Goal: Information Seeking & Learning: Learn about a topic

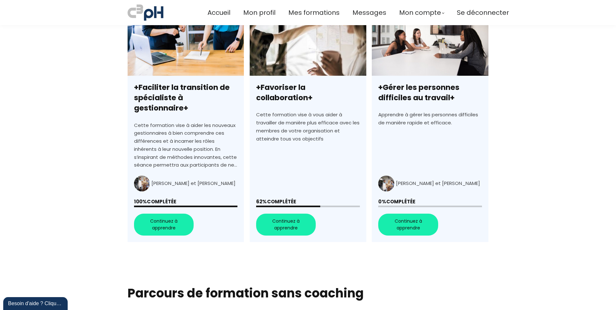
scroll to position [226, 0]
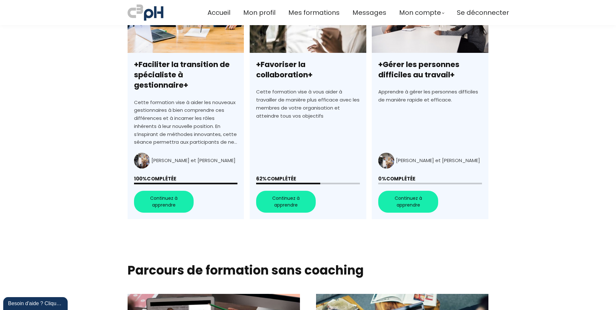
click at [284, 191] on link "+Favoriser la collaboration+" at bounding box center [308, 103] width 116 height 232
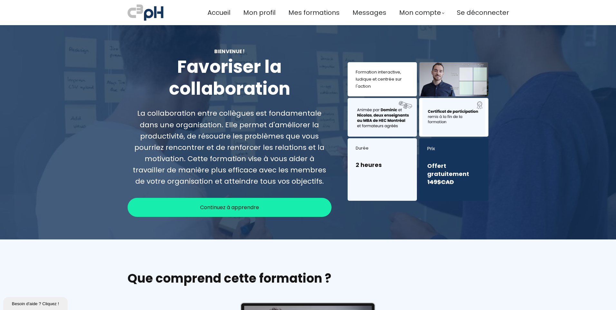
click at [229, 208] on span "Continuez à apprendre" at bounding box center [229, 207] width 59 height 8
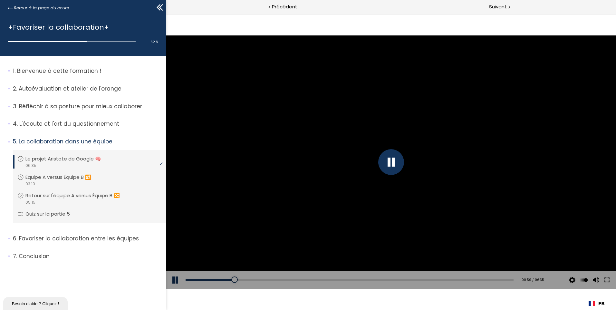
click at [392, 163] on div at bounding box center [391, 162] width 26 height 26
click at [177, 280] on button at bounding box center [175, 280] width 19 height 18
click at [176, 280] on button at bounding box center [175, 280] width 19 height 18
click at [173, 279] on button at bounding box center [175, 280] width 19 height 18
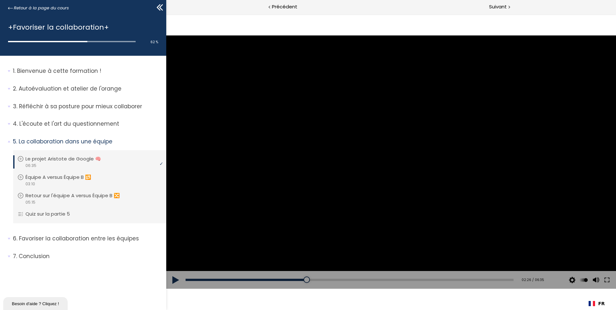
click at [175, 281] on button at bounding box center [175, 280] width 19 height 18
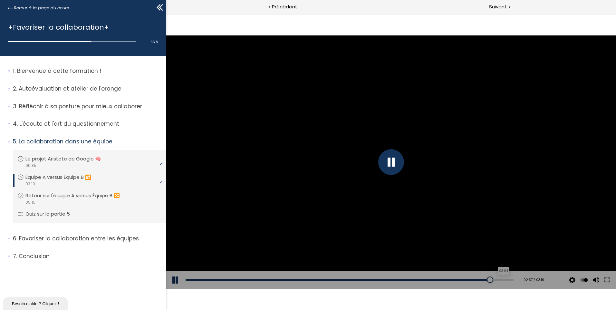
click at [499, 281] on div "03:04" at bounding box center [350, 280] width 328 height 2
click at [504, 281] on div at bounding box center [507, 280] width 6 height 6
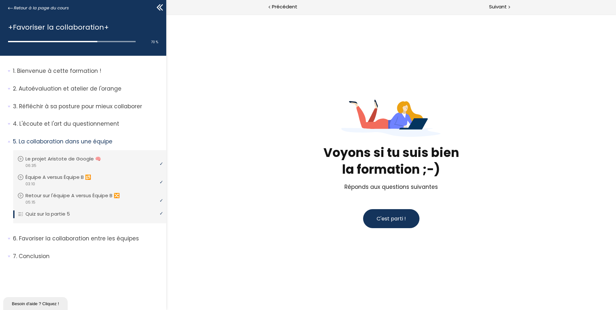
click at [394, 218] on span "C'est parti !" at bounding box center [391, 218] width 29 height 7
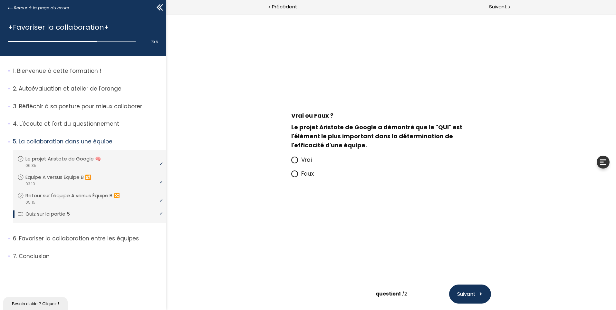
click at [295, 173] on icon at bounding box center [295, 174] width 4 height 4
click at [291, 176] on input "Faux" at bounding box center [291, 176] width 0 height 0
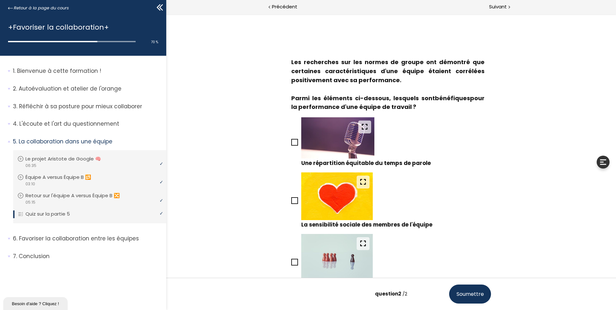
click at [292, 142] on icon at bounding box center [294, 142] width 5 height 5
click at [291, 144] on input "Une répartition équitable du temps de parole" at bounding box center [291, 144] width 0 height 0
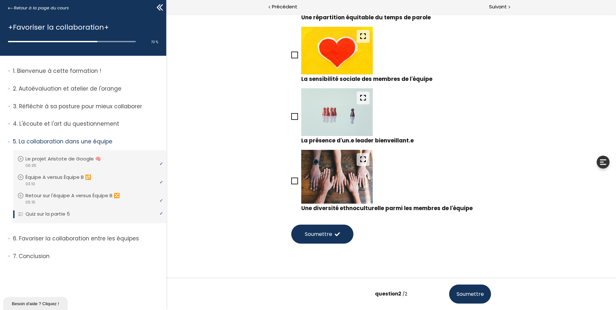
scroll to position [158, 0]
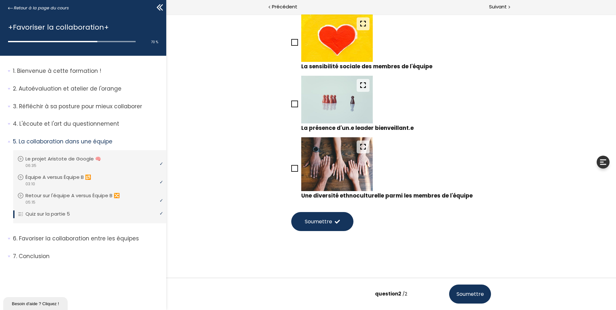
click at [295, 170] on icon at bounding box center [294, 168] width 5 height 5
click at [291, 171] on input "Une diversité ethnoculturelle parmi les membres de l'équipe" at bounding box center [291, 171] width 0 height 0
click at [321, 220] on span "Soumettre" at bounding box center [318, 222] width 27 height 8
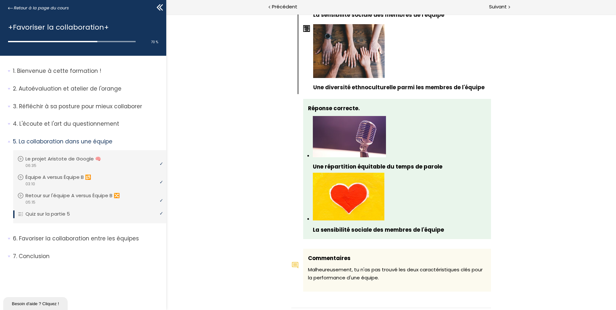
scroll to position [647, 0]
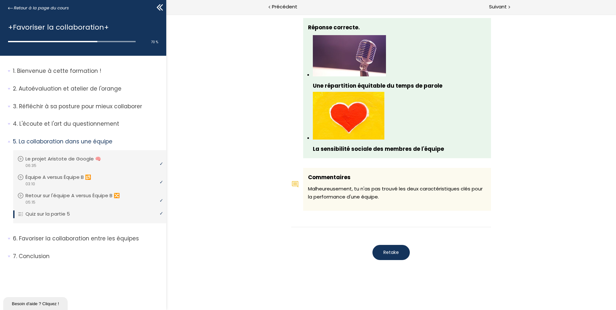
click at [391, 249] on span "Retake" at bounding box center [391, 252] width 15 height 7
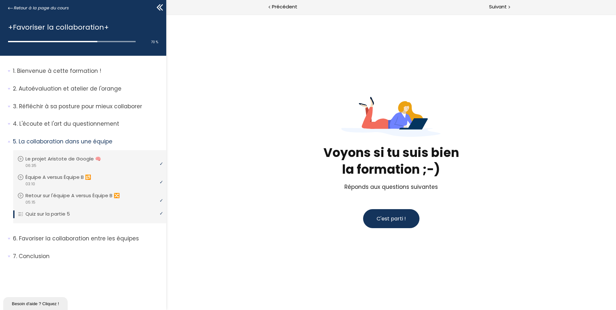
scroll to position [0, 0]
click at [390, 215] on span "C'est parti !" at bounding box center [391, 218] width 29 height 7
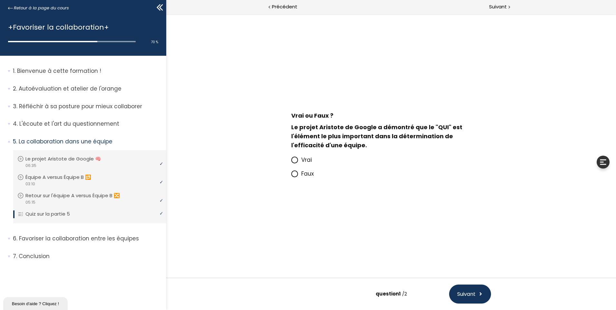
click at [296, 174] on icon at bounding box center [295, 174] width 4 height 4
click at [291, 176] on input "Faux" at bounding box center [291, 176] width 0 height 0
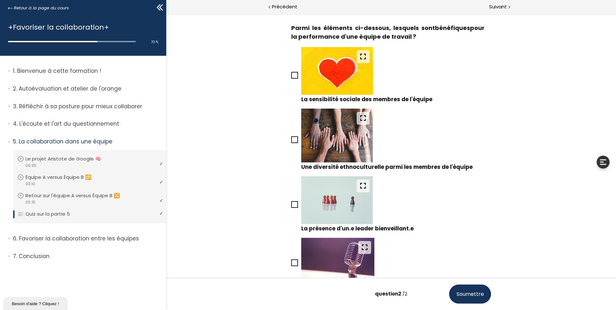
scroll to position [105, 0]
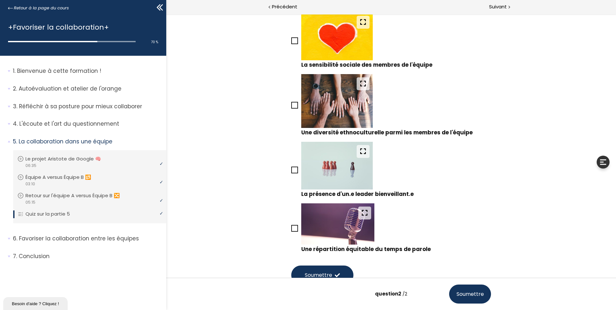
click at [293, 170] on icon at bounding box center [294, 170] width 5 height 5
click at [291, 172] on input "La présence d'un.e leader bienveillant.e" at bounding box center [291, 172] width 0 height 0
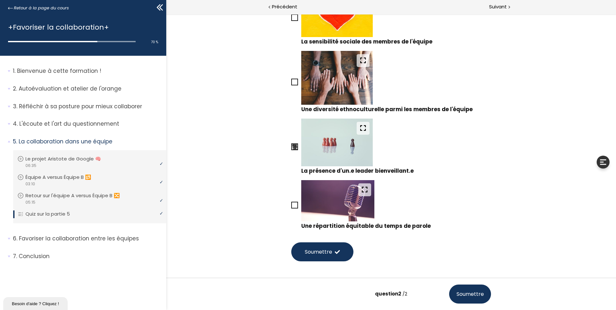
scroll to position [158, 0]
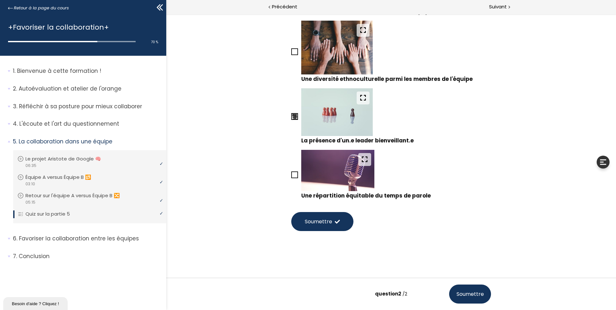
click at [295, 174] on icon at bounding box center [294, 174] width 5 height 5
click at [291, 177] on input "Une répartition équitable du temps de parole" at bounding box center [291, 177] width 0 height 0
click at [320, 226] on button "Soumettre" at bounding box center [322, 221] width 62 height 19
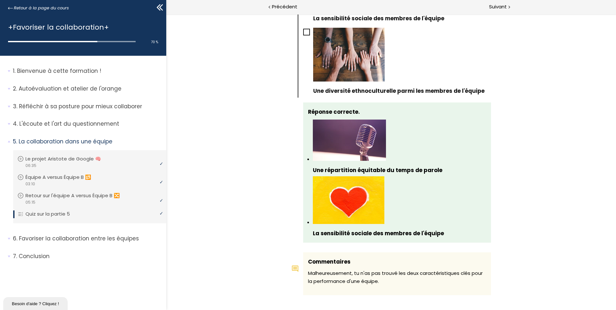
scroll to position [647, 0]
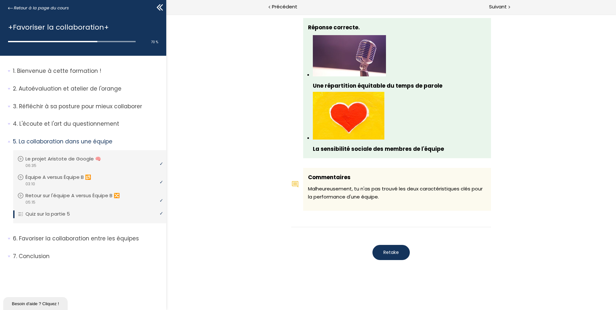
click at [391, 253] on span "Retake" at bounding box center [391, 252] width 15 height 7
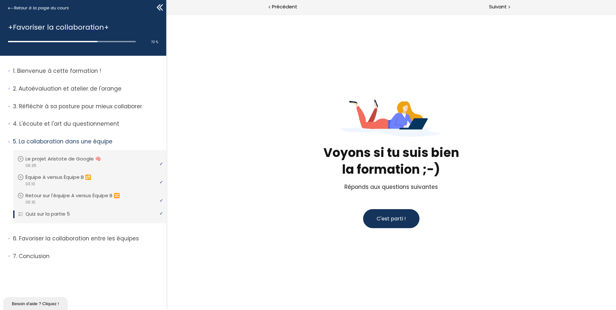
click at [408, 224] on button "C'est parti !" at bounding box center [391, 218] width 56 height 19
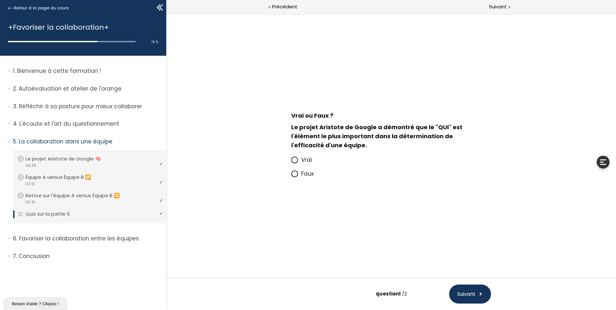
click at [294, 175] on icon at bounding box center [295, 174] width 4 height 4
click at [291, 176] on input "Faux" at bounding box center [291, 176] width 0 height 0
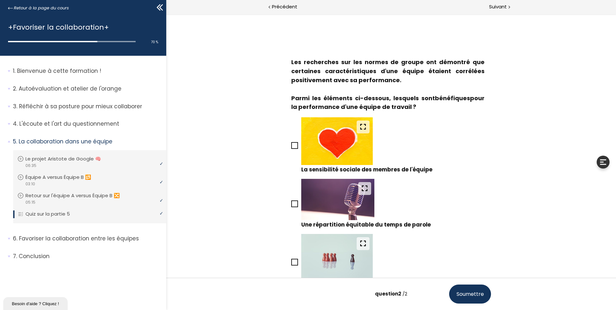
scroll to position [40, 0]
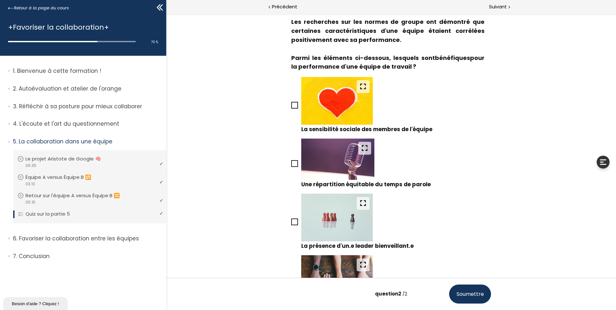
click at [292, 106] on icon at bounding box center [294, 105] width 5 height 5
click at [291, 107] on input "La sensibilité sociale des membres de l'équipe" at bounding box center [291, 107] width 0 height 0
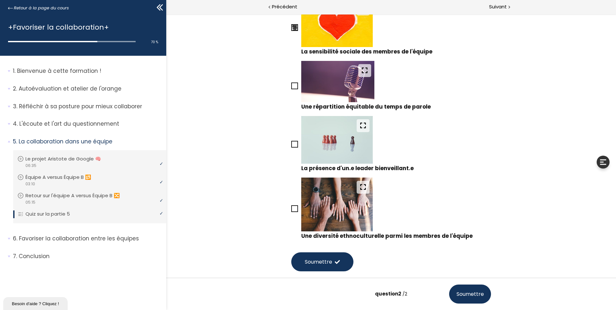
scroll to position [158, 0]
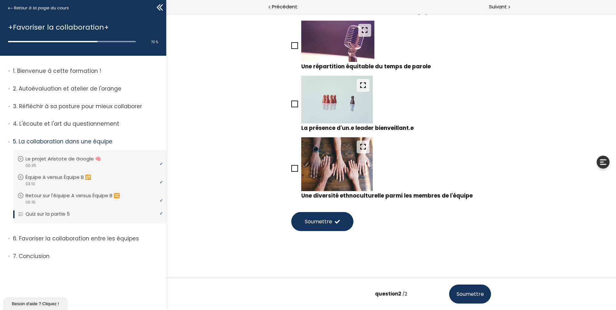
click at [320, 221] on span "Soumettre" at bounding box center [318, 222] width 27 height 8
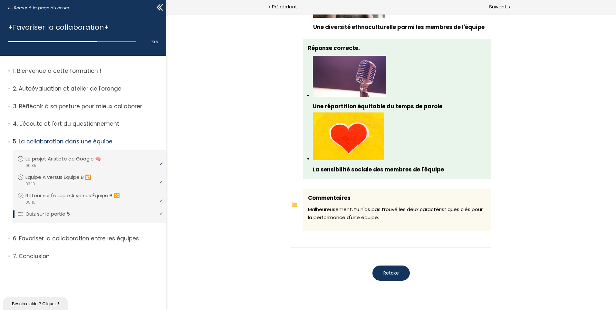
scroll to position [647, 0]
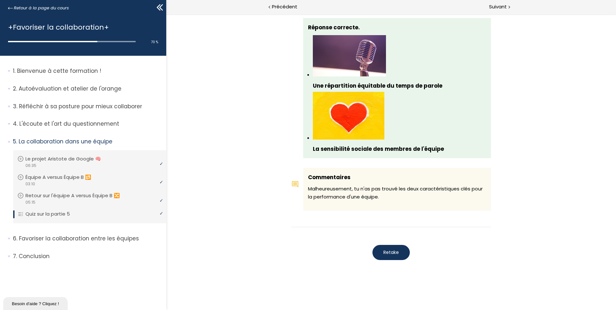
click at [395, 254] on span "Retake" at bounding box center [391, 252] width 15 height 7
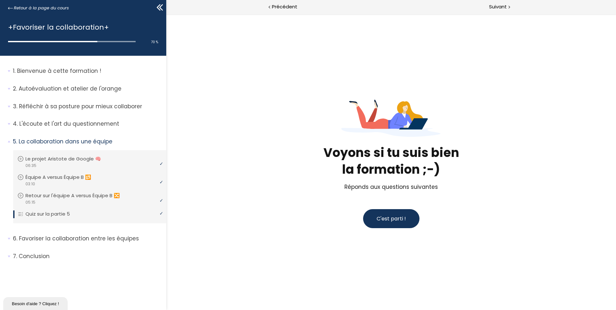
click at [395, 221] on span "C'est parti !" at bounding box center [391, 218] width 29 height 7
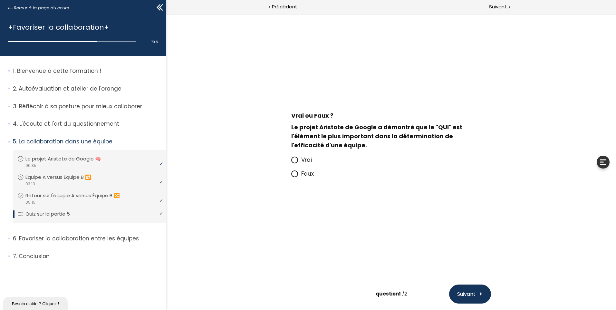
click at [294, 172] on icon at bounding box center [295, 174] width 4 height 4
click at [291, 176] on input "Faux" at bounding box center [291, 176] width 0 height 0
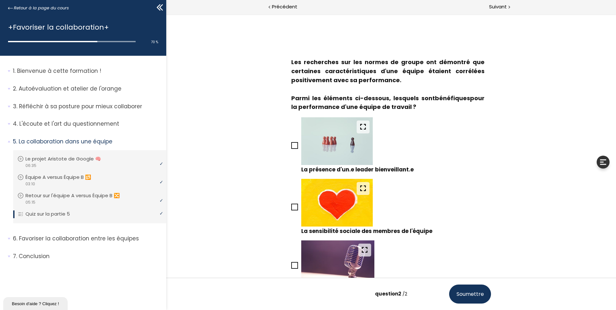
scroll to position [40, 0]
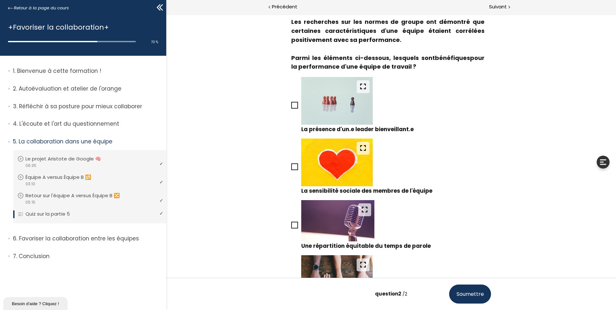
click at [292, 166] on icon at bounding box center [294, 166] width 5 height 5
click at [291, 169] on input "La sensibilité sociale des membres de l'équipe" at bounding box center [291, 169] width 0 height 0
click at [292, 226] on icon at bounding box center [294, 224] width 5 height 5
click at [291, 227] on input "Une répartition équitable du temps de parole" at bounding box center [291, 227] width 0 height 0
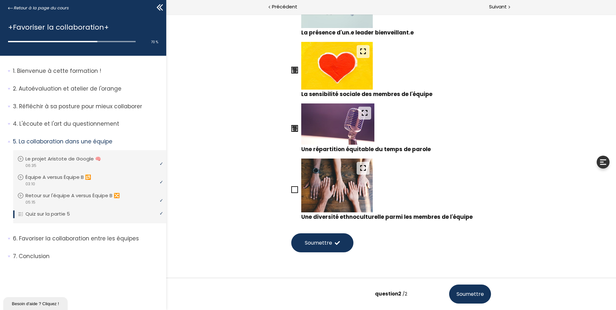
scroll to position [158, 0]
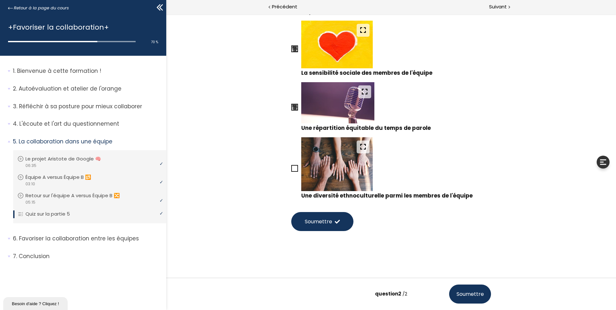
click at [472, 296] on span "Soumettre" at bounding box center [470, 294] width 27 height 8
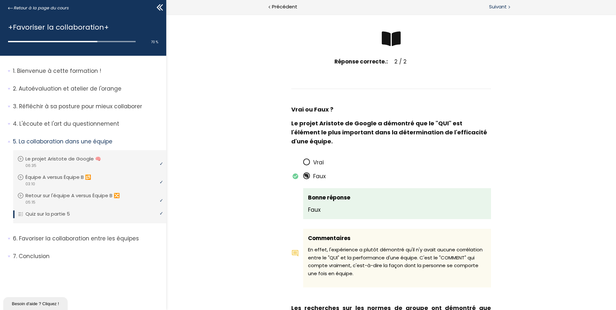
scroll to position [0, 0]
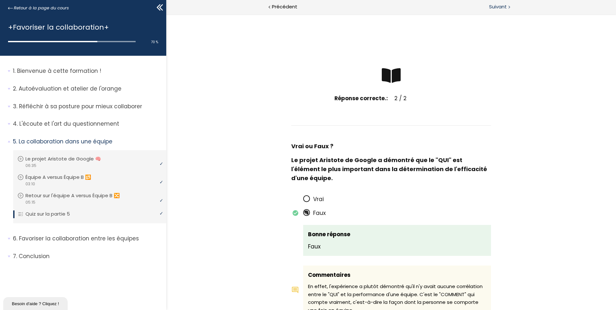
click at [503, 7] on span "Suivant" at bounding box center [498, 7] width 18 height 8
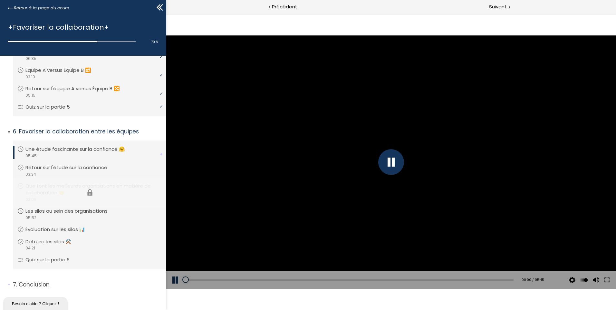
scroll to position [112, 0]
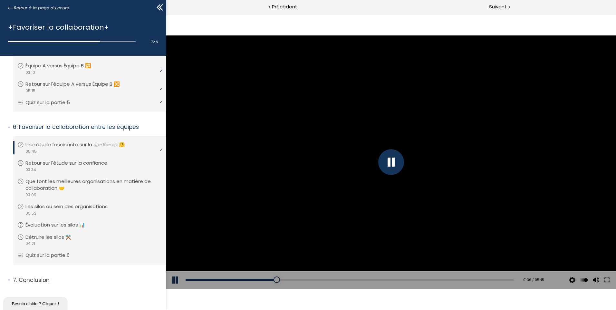
click at [176, 279] on button at bounding box center [175, 280] width 19 height 18
click at [173, 280] on button at bounding box center [175, 280] width 19 height 18
click at [395, 160] on div at bounding box center [391, 162] width 26 height 26
click at [174, 280] on button at bounding box center [175, 280] width 19 height 18
click at [393, 163] on div at bounding box center [391, 162] width 26 height 26
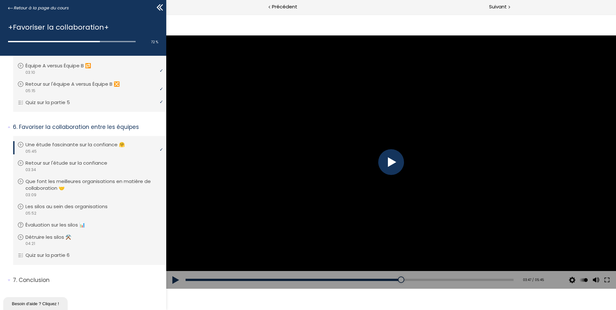
click at [380, 166] on div at bounding box center [391, 162] width 26 height 26
click at [175, 277] on button at bounding box center [175, 280] width 19 height 18
click at [174, 282] on button at bounding box center [175, 280] width 19 height 18
click at [506, 8] on span "Suivant" at bounding box center [498, 7] width 18 height 8
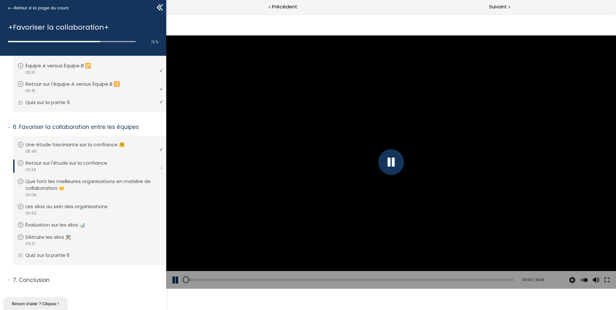
click at [174, 282] on button at bounding box center [175, 280] width 19 height 18
click at [173, 281] on button at bounding box center [175, 280] width 19 height 18
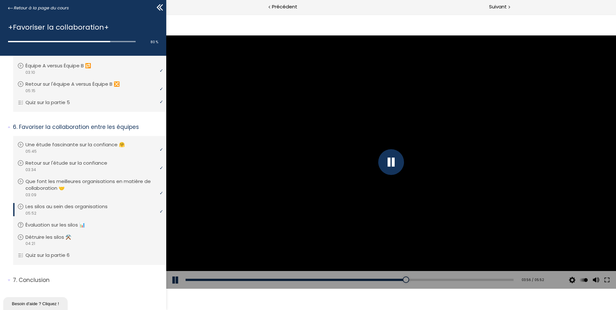
drag, startPoint x: 174, startPoint y: 280, endPoint x: 170, endPoint y: 280, distance: 4.2
click at [174, 280] on button at bounding box center [175, 280] width 19 height 18
click at [175, 278] on button at bounding box center [175, 280] width 19 height 18
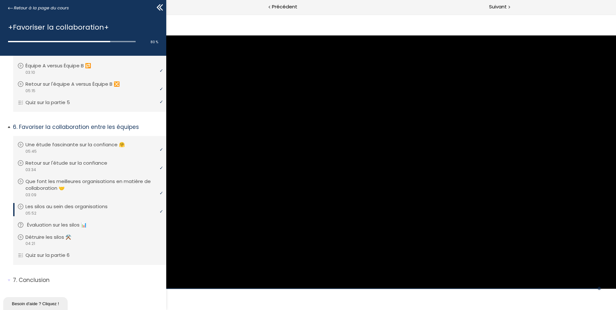
click at [67, 224] on p "Évaluation sur les silos 📊" at bounding box center [62, 224] width 70 height 7
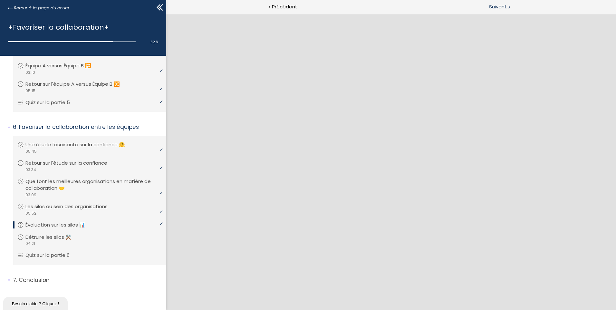
click at [497, 5] on span "Suivant" at bounding box center [498, 7] width 18 height 8
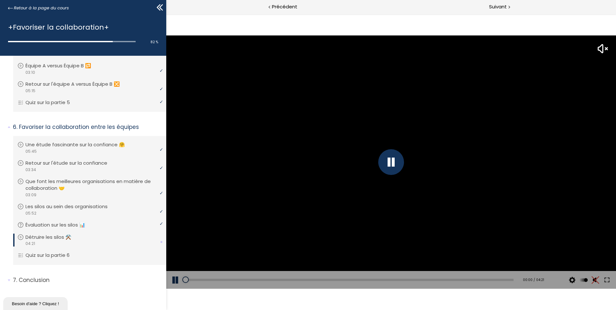
click at [387, 166] on div at bounding box center [391, 162] width 26 height 26
click at [333, 279] on div "Add chapter 01:59" at bounding box center [350, 280] width 328 height 18
click at [173, 280] on button at bounding box center [175, 280] width 19 height 18
click at [259, 281] on div "00:57" at bounding box center [350, 280] width 328 height 2
click at [597, 281] on button at bounding box center [596, 280] width 10 height 18
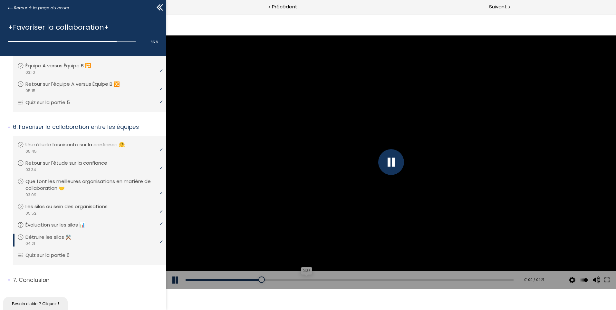
click at [306, 280] on div "01:36" at bounding box center [350, 280] width 328 height 2
click at [331, 277] on div "Add chapter 01:42" at bounding box center [350, 280] width 328 height 18
click at [330, 281] on div "01:56" at bounding box center [350, 280] width 328 height 2
click at [352, 280] on div "02:14" at bounding box center [350, 280] width 328 height 2
click at [369, 279] on div "02:26" at bounding box center [350, 280] width 328 height 2
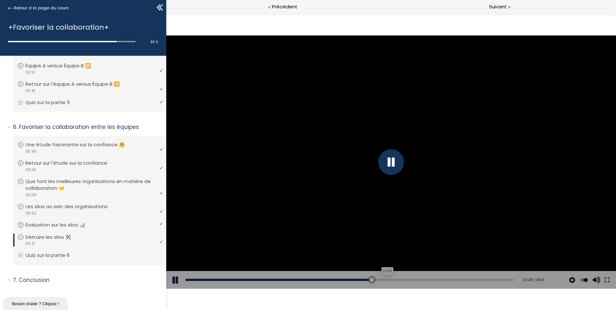
click at [387, 279] on div "02:39" at bounding box center [350, 280] width 328 height 2
drag, startPoint x: 410, startPoint y: 278, endPoint x: 414, endPoint y: 278, distance: 3.9
click at [411, 278] on div "Add chapter 03:01" at bounding box center [350, 280] width 328 height 18
click at [424, 281] on div "03:12" at bounding box center [350, 280] width 328 height 2
click at [441, 281] on div "Add chapter 03:12" at bounding box center [350, 280] width 328 height 18
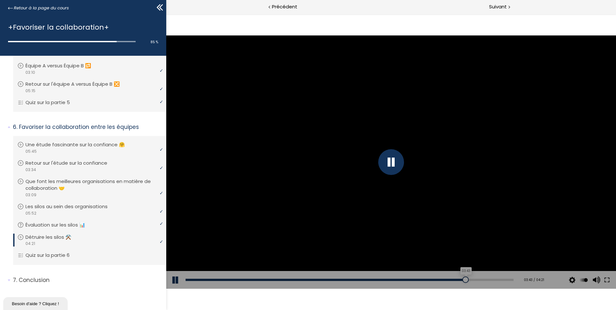
click at [462, 281] on div "03:43" at bounding box center [350, 280] width 328 height 2
click at [477, 280] on div "03:55" at bounding box center [350, 280] width 328 height 2
click at [496, 278] on div "Add chapter 04:09" at bounding box center [350, 280] width 328 height 18
click at [497, 280] on div "04:11" at bounding box center [350, 280] width 328 height 2
click at [42, 256] on p "Quiz sur la partie 6" at bounding box center [54, 255] width 54 height 7
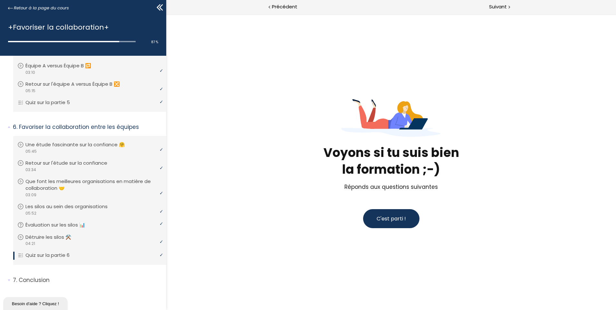
click at [386, 223] on button "C'est parti !" at bounding box center [391, 218] width 56 height 19
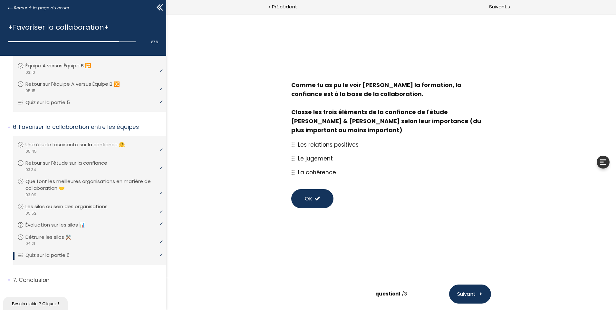
click at [314, 202] on button "OK" at bounding box center [312, 198] width 42 height 19
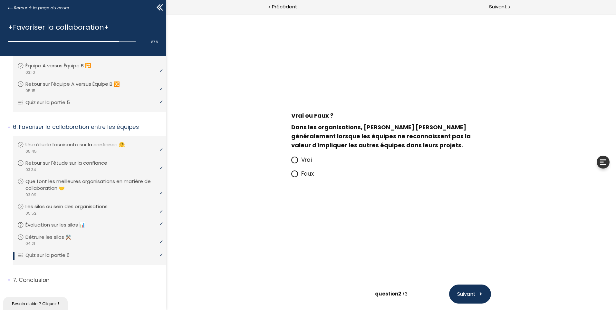
click at [294, 160] on icon at bounding box center [295, 160] width 4 height 4
click at [291, 162] on input "Vrai" at bounding box center [291, 162] width 0 height 0
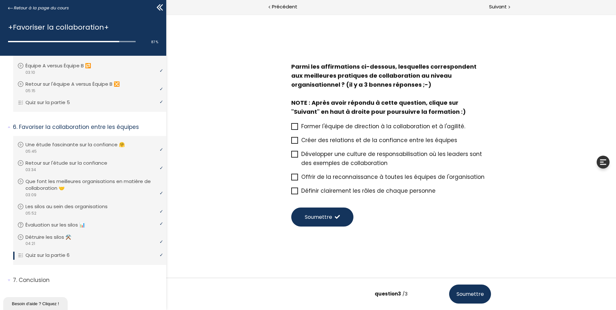
click at [296, 155] on icon at bounding box center [294, 154] width 5 height 5
click at [291, 156] on input "Développer une culture de responsabilisation où les leaders sont des exemples d…" at bounding box center [291, 156] width 0 height 0
click at [293, 192] on icon at bounding box center [294, 190] width 5 height 5
click at [291, 193] on input "Définir clairement les rôles de chaque personne" at bounding box center [291, 193] width 0 height 0
click at [297, 139] on icon at bounding box center [294, 140] width 5 height 5
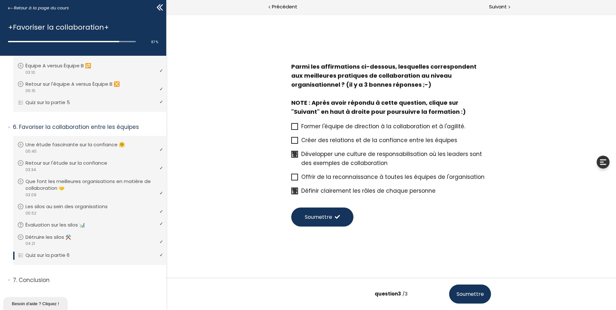
click at [291, 142] on input "Créer des relations et de la confiance entre les équipes" at bounding box center [291, 142] width 0 height 0
click at [319, 219] on span "Soumettre" at bounding box center [318, 217] width 27 height 8
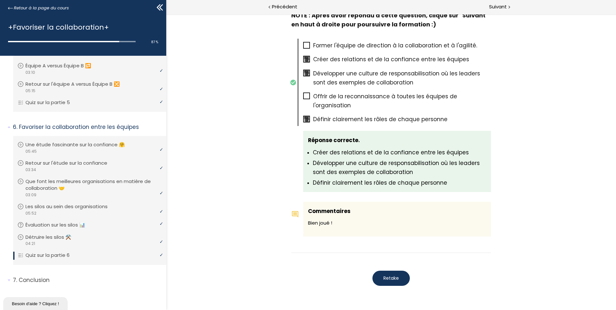
scroll to position [612, 0]
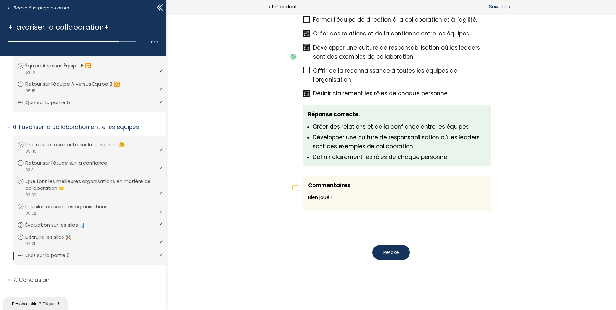
click at [500, 6] on span "Suivant" at bounding box center [498, 7] width 18 height 8
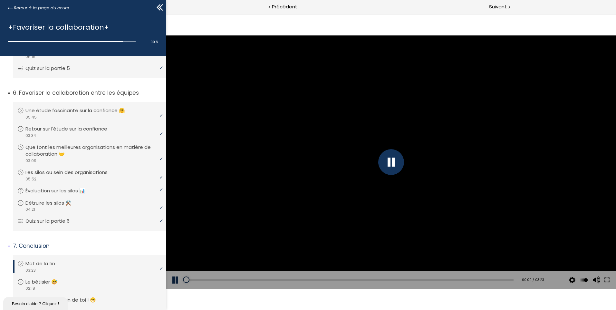
scroll to position [197, 0]
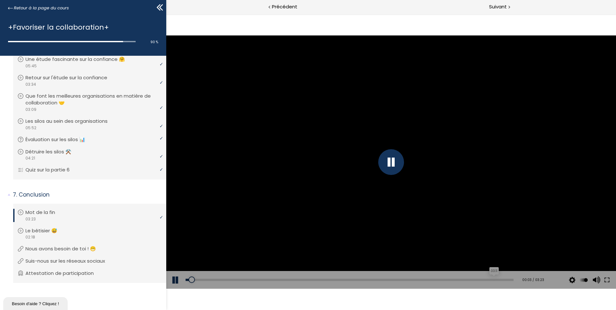
click at [489, 279] on div "03:11" at bounding box center [350, 280] width 328 height 2
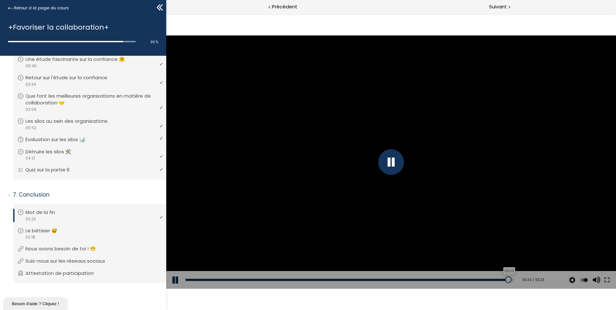
click at [504, 279] on div "03:20" at bounding box center [350, 280] width 328 height 2
click at [506, 6] on span "Suivant" at bounding box center [498, 7] width 18 height 8
drag, startPoint x: 191, startPoint y: 280, endPoint x: 475, endPoint y: 278, distance: 284.3
click at [476, 278] on div at bounding box center [479, 280] width 6 height 6
click at [497, 281] on div "Add chapter 02:08" at bounding box center [350, 280] width 328 height 18
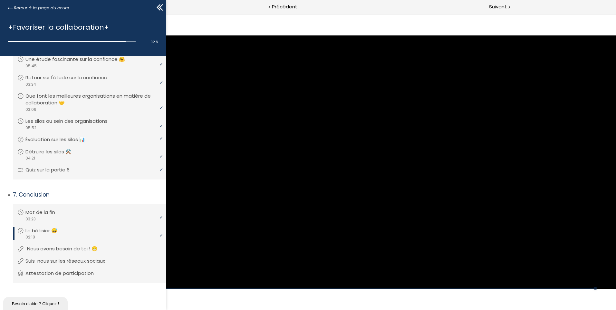
click at [67, 249] on p "Nous avons besoin de toi ! 😁" at bounding box center [67, 248] width 80 height 7
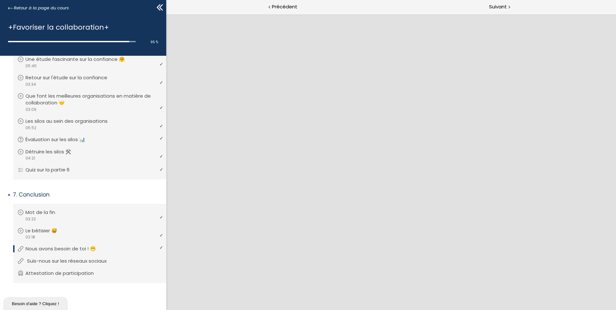
click at [97, 261] on p "Suis-nous sur les réseaux sociaux" at bounding box center [71, 261] width 89 height 7
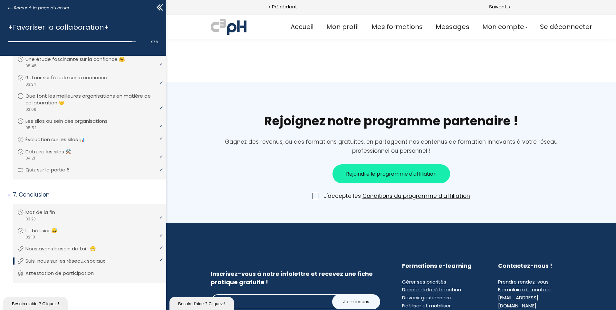
click at [319, 196] on div at bounding box center [316, 196] width 6 height 6
click at [166, 14] on input "J'accepte les Conditions du programme d'affiliation" at bounding box center [166, 14] width 0 height 0
click at [398, 175] on span "Rejoindre le programme d'affiliation" at bounding box center [391, 174] width 91 height 8
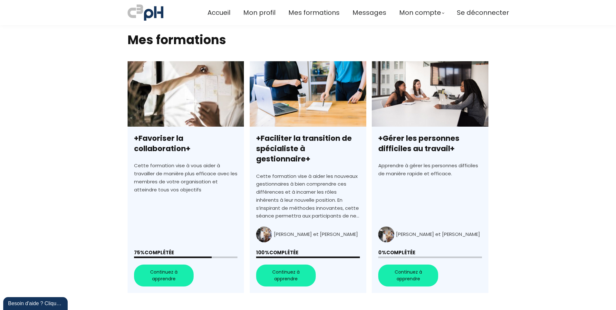
scroll to position [193, 0]
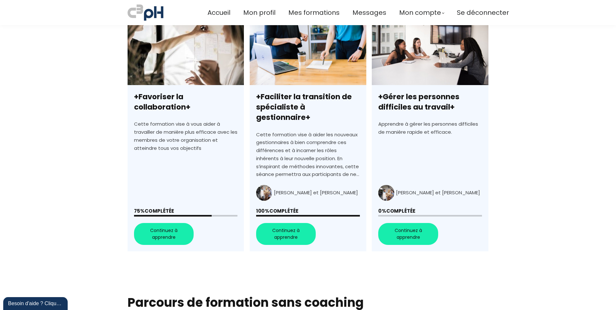
click at [408, 225] on link "+Gérer les personnes difficiles au travail+" at bounding box center [430, 136] width 116 height 232
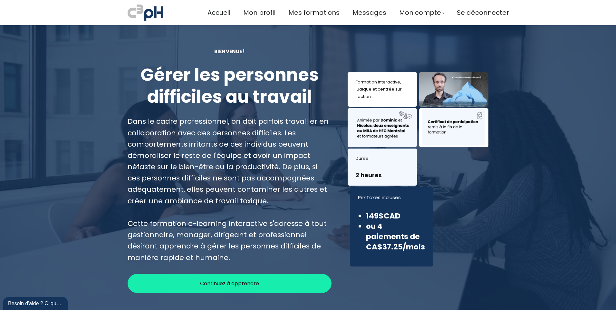
click at [224, 288] on div "Continuez à apprendre" at bounding box center [230, 283] width 204 height 19
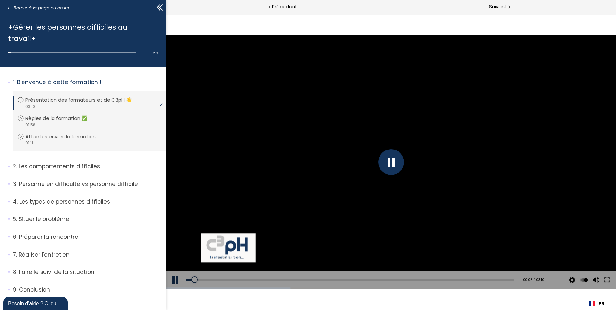
click at [173, 281] on button at bounding box center [175, 280] width 19 height 18
click at [594, 279] on button at bounding box center [596, 280] width 10 height 18
click at [173, 281] on button at bounding box center [175, 280] width 19 height 18
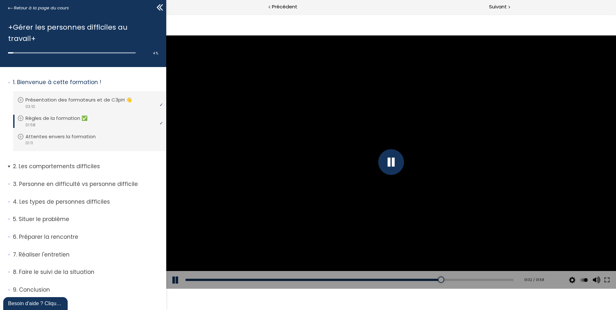
click at [64, 162] on p "Les comportements difficiles" at bounding box center [87, 166] width 149 height 8
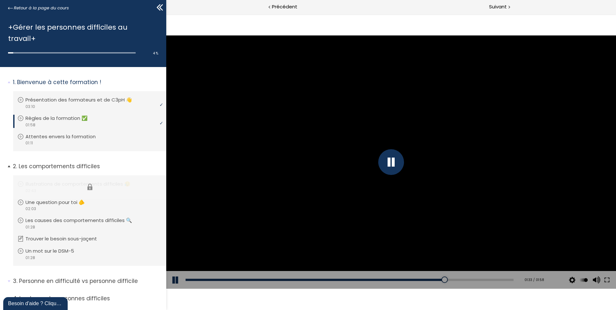
click at [57, 175] on li "Vous devez avoir terminé l'unité (Illustrations de comportements difficiles 😥) …" at bounding box center [89, 187] width 153 height 24
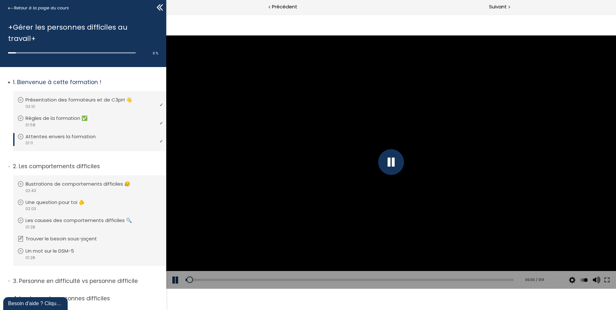
click at [64, 133] on p "Attentes envers la formation" at bounding box center [65, 136] width 80 height 7
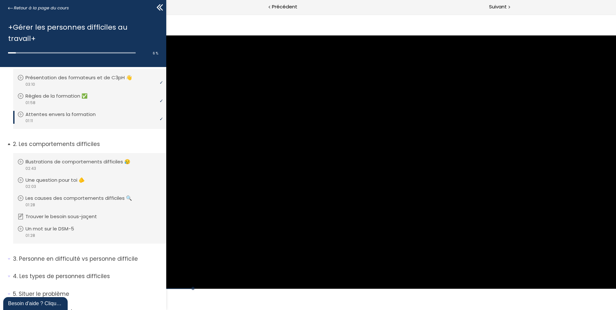
scroll to position [32, 0]
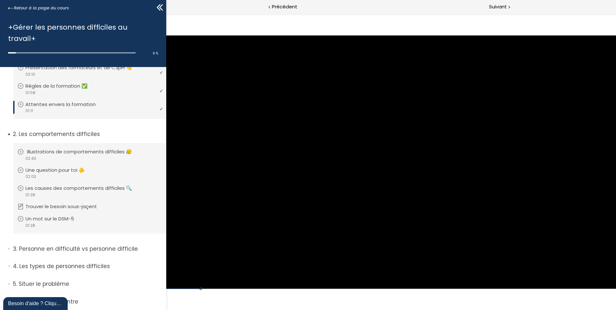
click at [64, 148] on p "Illustrations de comportements difficiles 😥" at bounding box center [84, 151] width 115 height 7
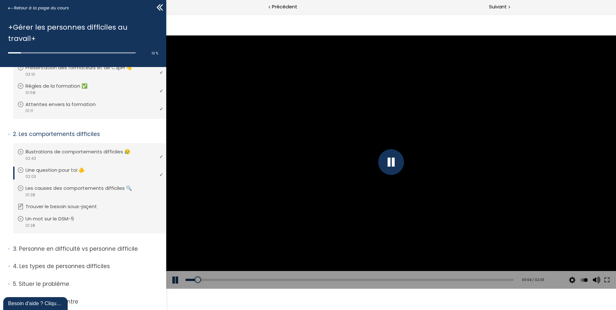
click at [177, 282] on button at bounding box center [175, 280] width 19 height 18
click at [173, 282] on button at bounding box center [175, 280] width 19 height 18
drag, startPoint x: 270, startPoint y: 277, endPoint x: 284, endPoint y: 279, distance: 14.0
click at [271, 277] on div "Add chapter 00:01" at bounding box center [350, 280] width 328 height 18
click at [300, 279] on div "00:41" at bounding box center [350, 280] width 328 height 2
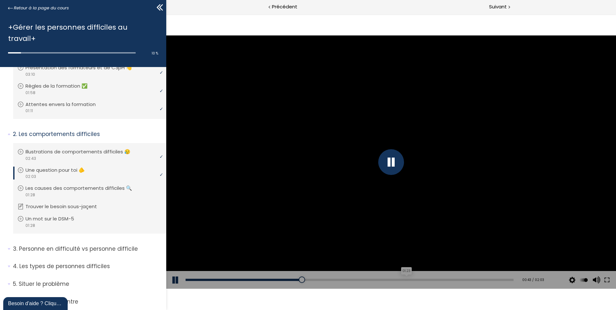
click at [428, 279] on div "01:23" at bounding box center [350, 280] width 328 height 2
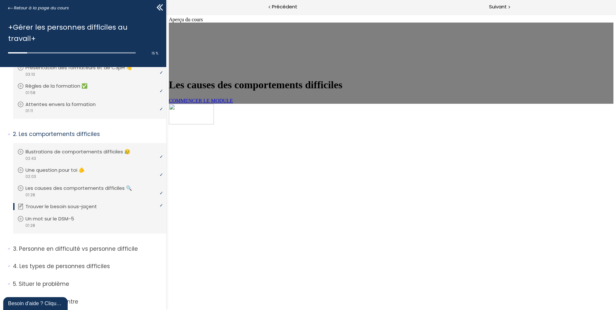
click at [233, 103] on span "COMMENCER LE MODULE" at bounding box center [201, 100] width 64 height 5
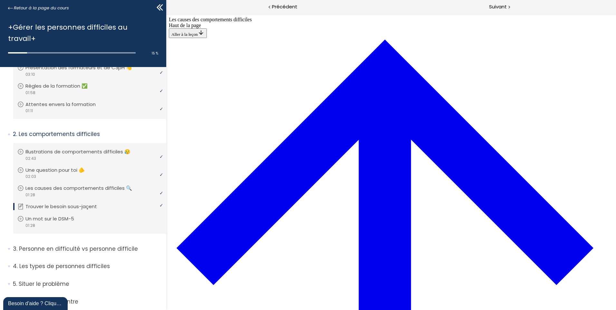
scroll to position [280, 0]
drag, startPoint x: 430, startPoint y: 259, endPoint x: 434, endPoint y: 252, distance: 8.4
drag, startPoint x: 310, startPoint y: 259, endPoint x: 427, endPoint y: 261, distance: 117.4
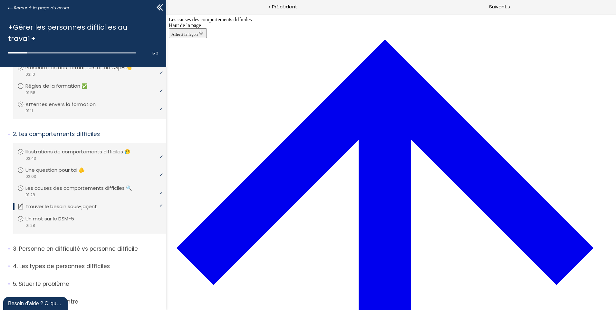
drag, startPoint x: 326, startPoint y: 140, endPoint x: 343, endPoint y: 110, distance: 34.5
drag, startPoint x: 327, startPoint y: 173, endPoint x: 348, endPoint y: 203, distance: 37.0
drag, startPoint x: 341, startPoint y: 174, endPoint x: 363, endPoint y: 173, distance: 21.9
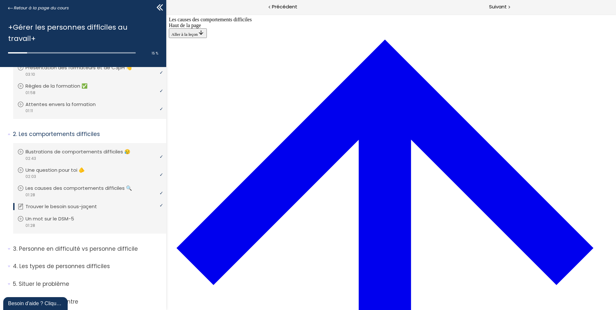
drag, startPoint x: 345, startPoint y: 133, endPoint x: 364, endPoint y: 136, distance: 19.8
drag, startPoint x: 352, startPoint y: 82, endPoint x: 369, endPoint y: 82, distance: 17.1
drag, startPoint x: 343, startPoint y: 230, endPoint x: 365, endPoint y: 230, distance: 21.9
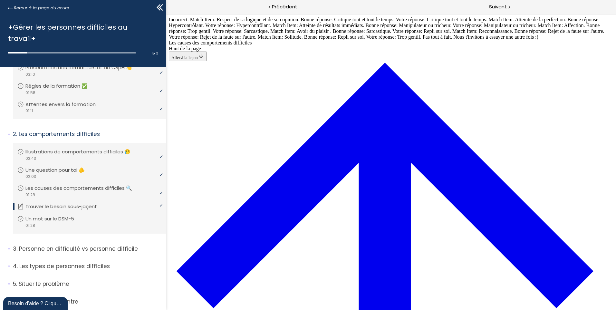
scroll to position [381, 0]
drag, startPoint x: 371, startPoint y: 194, endPoint x: 383, endPoint y: 194, distance: 12.3
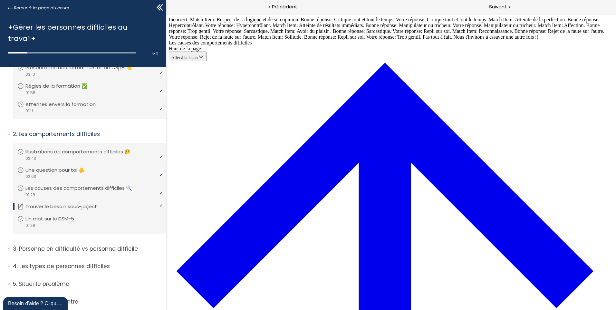
drag, startPoint x: 332, startPoint y: 157, endPoint x: 355, endPoint y: 244, distance: 89.8
drag, startPoint x: 348, startPoint y: 155, endPoint x: 366, endPoint y: 125, distance: 35.0
drag, startPoint x: 351, startPoint y: 159, endPoint x: 367, endPoint y: 159, distance: 16.1
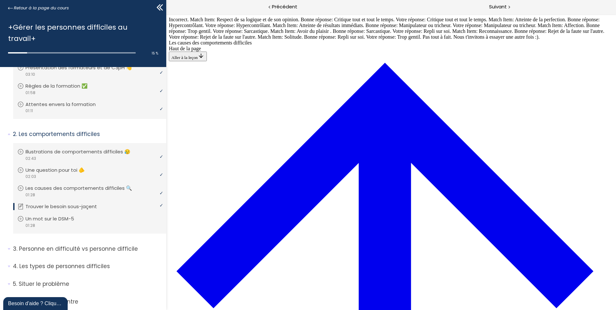
drag, startPoint x: 330, startPoint y: 98, endPoint x: 352, endPoint y: 215, distance: 119.0
drag, startPoint x: 328, startPoint y: 97, endPoint x: 348, endPoint y: 98, distance: 20.3
drag, startPoint x: 337, startPoint y: 186, endPoint x: 349, endPoint y: 185, distance: 12.0
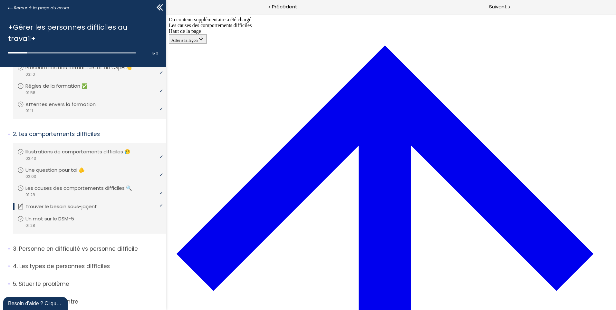
scroll to position [0, 0]
click at [509, 6] on div at bounding box center [509, 7] width 2 height 8
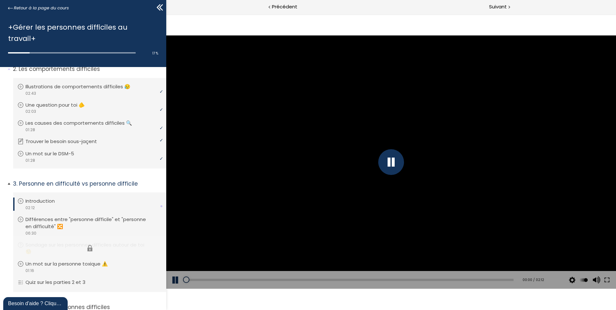
scroll to position [129, 0]
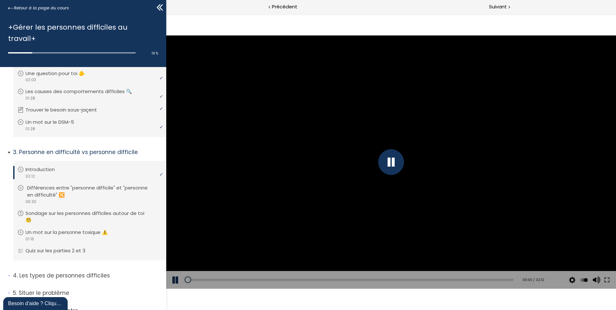
click at [85, 184] on p "Différences entre "personne difficile" et "personne en difficulté" 🔀" at bounding box center [94, 191] width 135 height 14
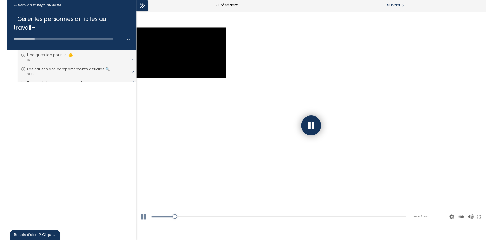
scroll to position [135, 0]
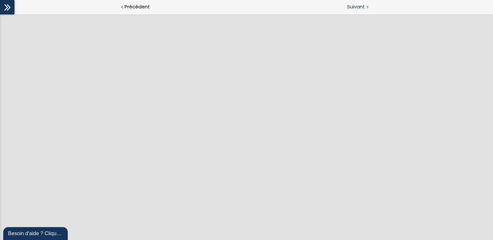
click at [366, 6] on div at bounding box center [367, 7] width 2 height 8
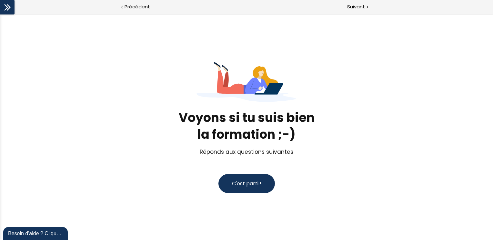
click at [237, 191] on button "C'est parti !" at bounding box center [246, 183] width 56 height 19
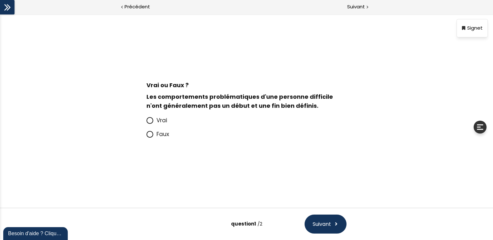
click at [151, 120] on icon at bounding box center [149, 120] width 5 height 5
click at [146, 122] on input "Vrai" at bounding box center [146, 122] width 0 height 0
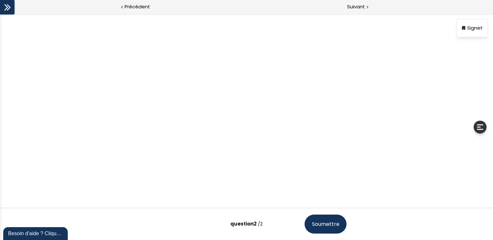
scroll to position [40, 0]
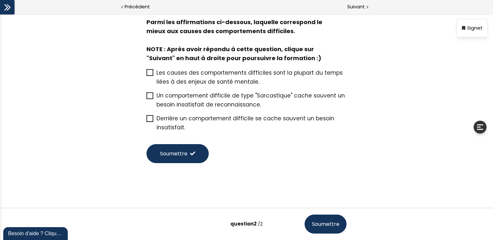
click at [148, 117] on icon at bounding box center [149, 118] width 5 height 5
click at [146, 121] on input "Derrière un comportement difficile se cache souvent un besoin insatisfait." at bounding box center [146, 121] width 0 height 0
click at [176, 152] on span "Soumettre" at bounding box center [173, 154] width 27 height 8
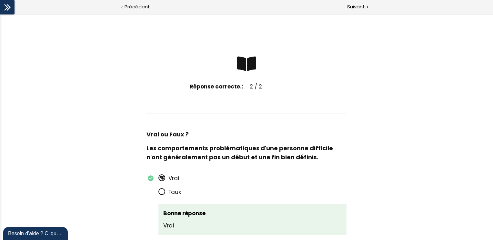
scroll to position [0, 0]
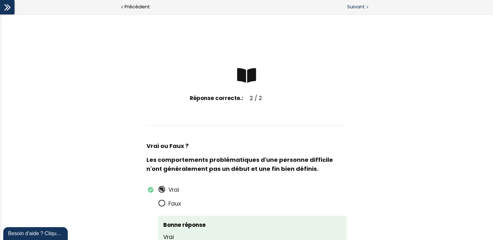
click at [367, 7] on div "Suivant" at bounding box center [369, 7] width 246 height 15
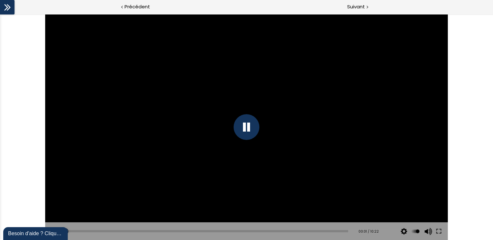
click at [251, 129] on div at bounding box center [246, 127] width 26 height 26
click at [251, 130] on div at bounding box center [246, 127] width 26 height 26
click at [122, 231] on div "02:08" at bounding box center [205, 231] width 283 height 2
click at [128, 230] on div "02:20" at bounding box center [205, 231] width 283 height 2
click at [138, 230] on div "02:45" at bounding box center [205, 231] width 283 height 2
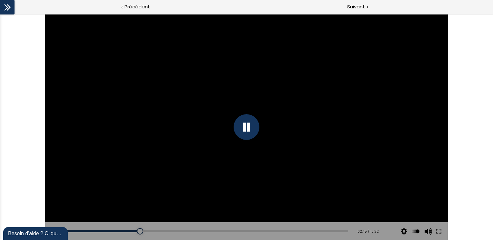
click at [142, 230] on div "Add chapter 02:45" at bounding box center [205, 232] width 283 height 18
click at [159, 233] on div "Add chapter 03:27" at bounding box center [205, 232] width 283 height 18
click at [168, 231] on div "03:49" at bounding box center [205, 231] width 283 height 2
click at [164, 231] on div "03:44" at bounding box center [205, 231] width 283 height 2
click at [206, 231] on div "05:16" at bounding box center [205, 231] width 283 height 2
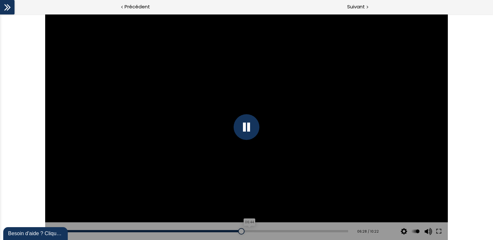
click at [245, 231] on div "06:44" at bounding box center [205, 231] width 283 height 2
click at [248, 231] on div at bounding box center [251, 232] width 6 height 6
click at [252, 231] on div "06:59" at bounding box center [205, 231] width 283 height 2
click at [253, 232] on div at bounding box center [256, 232] width 6 height 6
drag, startPoint x: 258, startPoint y: 231, endPoint x: 262, endPoint y: 231, distance: 4.2
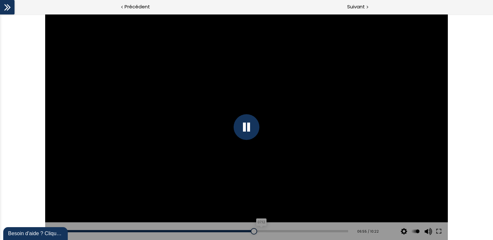
click at [258, 231] on div "07:12" at bounding box center [205, 231] width 283 height 2
click at [263, 231] on div "07:23" at bounding box center [205, 231] width 283 height 2
click at [268, 231] on div "07:34" at bounding box center [205, 231] width 283 height 2
click at [298, 231] on div "08:41" at bounding box center [205, 231] width 283 height 2
click at [300, 231] on div at bounding box center [302, 232] width 6 height 6
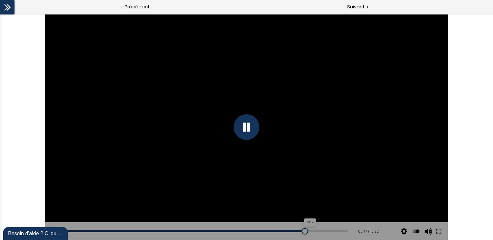
click at [305, 231] on div "08:57" at bounding box center [205, 231] width 283 height 2
drag, startPoint x: 320, startPoint y: 232, endPoint x: 326, endPoint y: 232, distance: 5.2
click at [320, 232] on div "09:32" at bounding box center [205, 231] width 283 height 2
click at [331, 231] on div "09:56" at bounding box center [205, 231] width 283 height 2
click at [354, 5] on span "Suivant" at bounding box center [356, 7] width 18 height 8
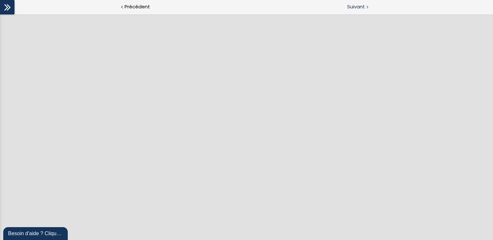
click at [364, 7] on span "Suivant" at bounding box center [356, 7] width 18 height 8
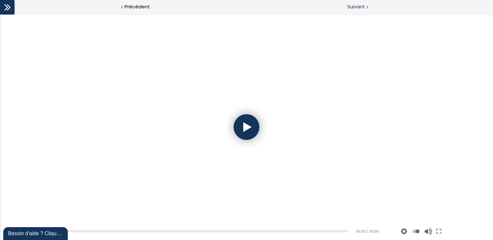
click at [357, 8] on span "Suivant" at bounding box center [356, 7] width 18 height 8
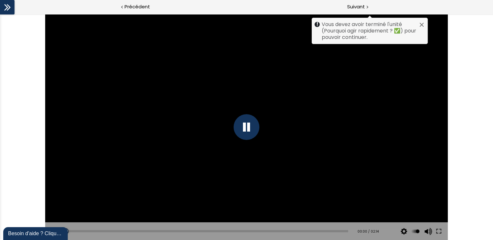
scroll to position [460, 0]
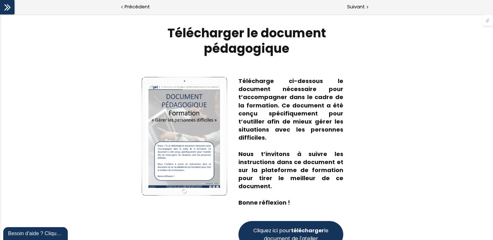
scroll to position [64, 0]
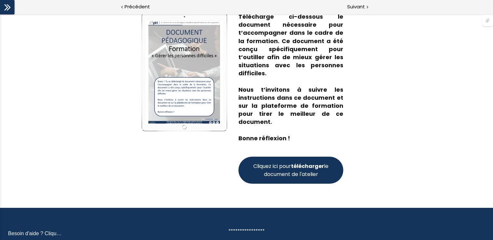
click at [289, 169] on span "Cliquez ici pour télécharger le document de l'atelier" at bounding box center [291, 170] width 78 height 16
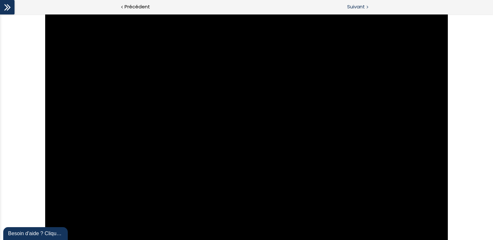
click at [356, 7] on span "Suivant" at bounding box center [356, 7] width 18 height 8
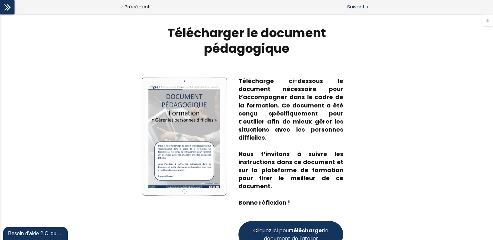
click at [357, 5] on span "Suivant" at bounding box center [356, 7] width 18 height 8
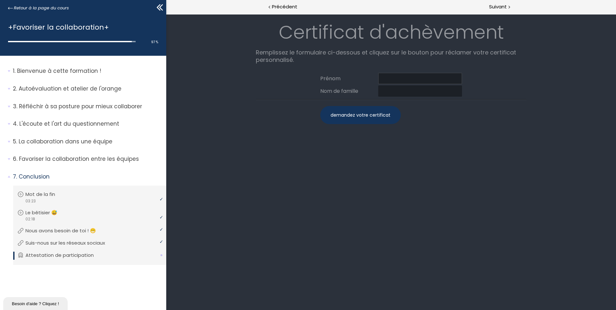
click at [406, 78] on input at bounding box center [420, 78] width 84 height 11
type input "G. Ideen"
type input "Mentor"
drag, startPoint x: 370, startPoint y: 115, endPoint x: 166, endPoint y: 307, distance: 280.0
click at [370, 115] on div "demandez votre certificat" at bounding box center [360, 115] width 81 height 18
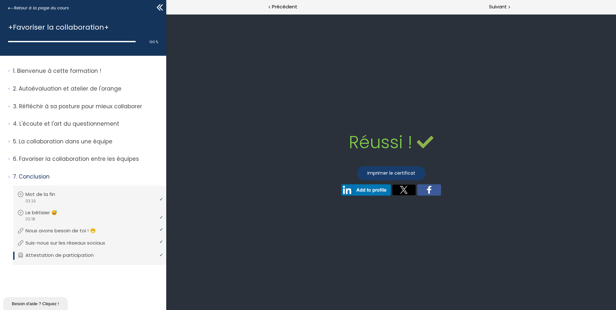
click at [397, 172] on link "imprimer le certificat" at bounding box center [391, 173] width 69 height 14
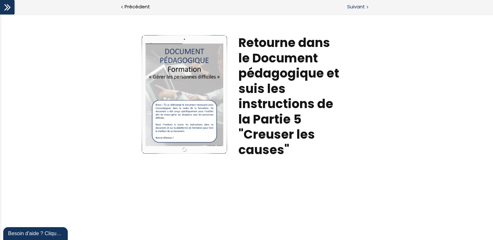
click at [358, 10] on span "Suivant" at bounding box center [356, 7] width 18 height 8
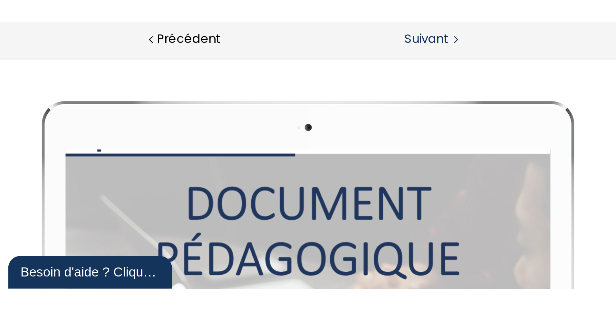
scroll to position [410, 0]
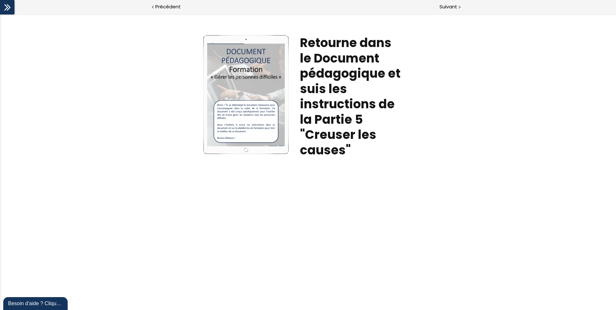
click at [7, 12] on icon at bounding box center [8, 8] width 10 height 10
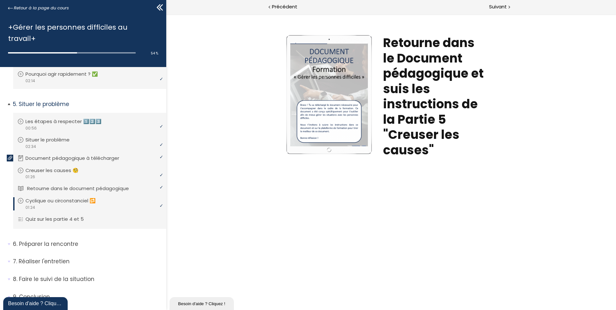
scroll to position [436, 0]
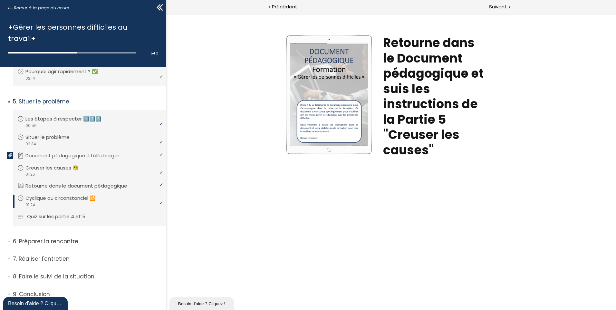
click at [68, 213] on p "Quiz sur les partie 4 et 5" at bounding box center [61, 216] width 68 height 7
click at [492, 6] on span "Suivant" at bounding box center [498, 7] width 18 height 8
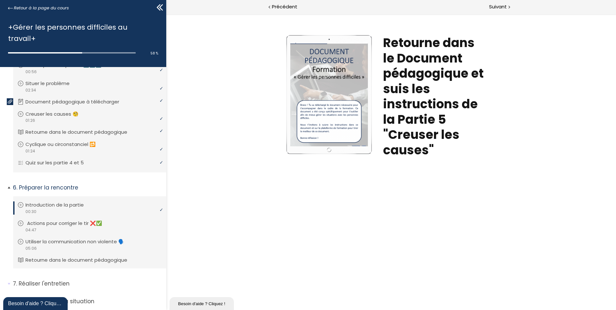
scroll to position [482, 0]
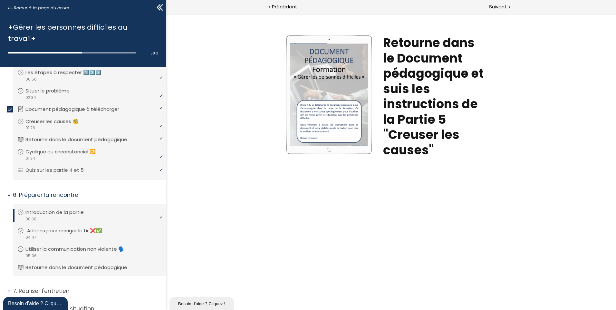
click at [94, 227] on p "Actions pour corriger le tir ❌✅" at bounding box center [69, 230] width 85 height 7
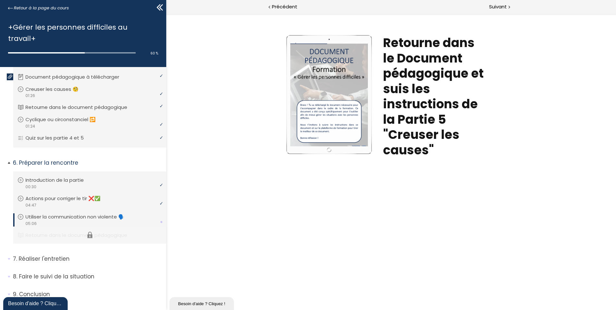
click at [65, 227] on li "Vous devez avoir terminé l'unité (Retourne dans le document pédagogique) pour p…" at bounding box center [89, 235] width 153 height 17
click at [103, 232] on p "Retourne dans le document pédagogique" at bounding box center [83, 235] width 112 height 7
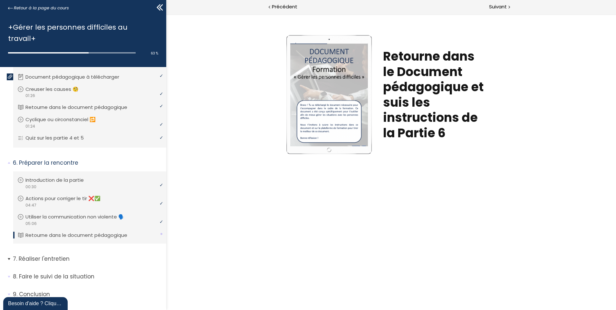
click at [55, 240] on p "Réaliser l'entretien" at bounding box center [87, 259] width 149 height 8
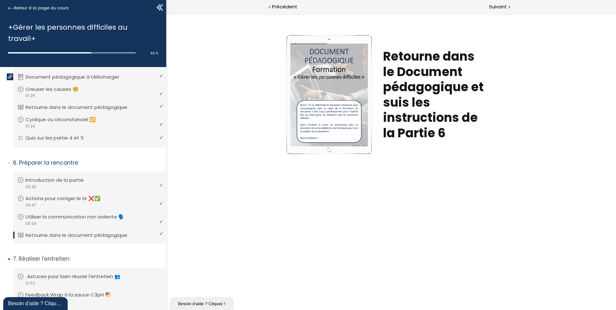
click at [61, 240] on p "Astuces pour bien réussir l'entretien 👥" at bounding box center [78, 276] width 103 height 7
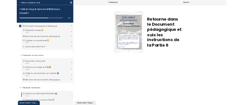
scroll to position [624, 0]
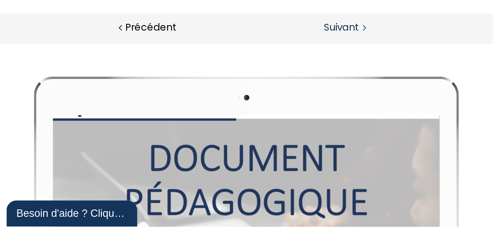
scroll to position [702, 0]
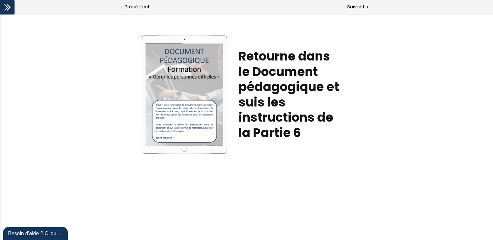
click at [8, 6] on icon at bounding box center [8, 8] width 10 height 10
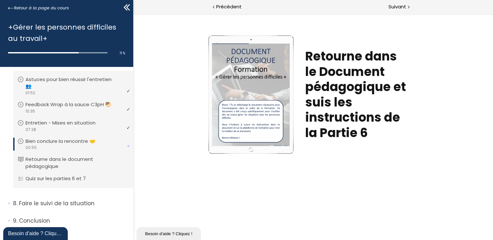
scroll to position [814, 0]
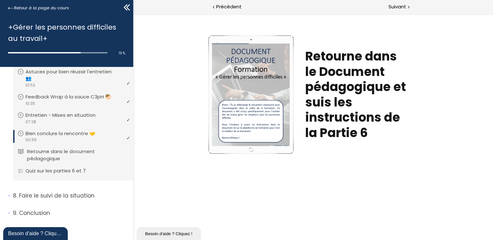
click at [97, 151] on p "Retourne dans le document pédagogique" at bounding box center [78, 155] width 102 height 14
click at [59, 194] on p "Faire le suivi de la situation" at bounding box center [70, 196] width 115 height 8
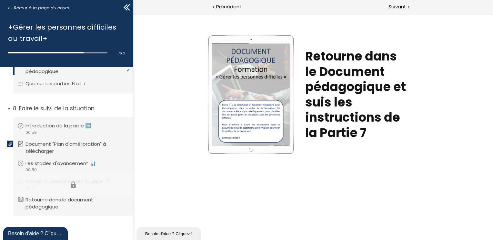
scroll to position [911, 0]
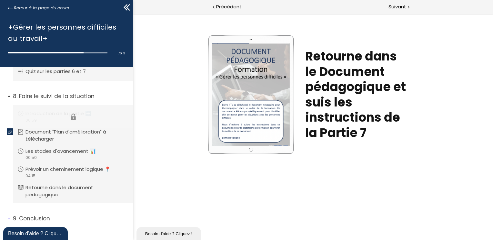
click at [68, 118] on li "Vous devez avoir terminé l'unité (Introduction de la partie ➡️) pour pouvoir co…" at bounding box center [73, 117] width 120 height 24
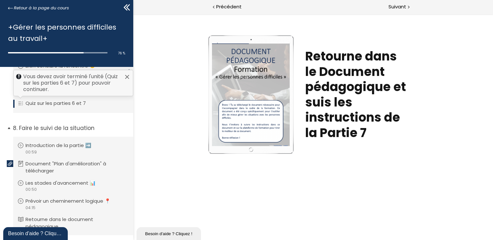
scroll to position [877, 0]
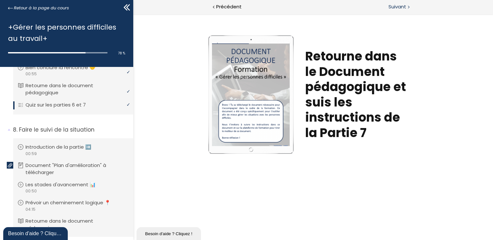
click at [400, 9] on span "Suivant" at bounding box center [397, 7] width 18 height 8
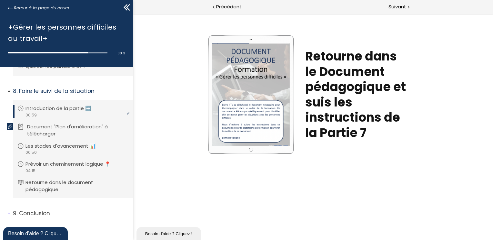
click at [73, 127] on p "Document "Plan d'amélioration" à télécharger" at bounding box center [78, 130] width 102 height 14
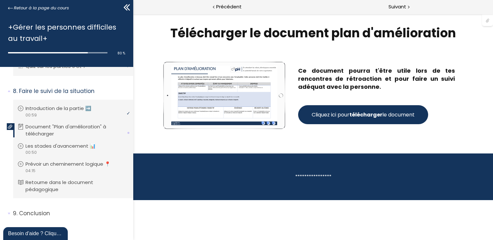
click at [375, 116] on strong "télécharger" at bounding box center [365, 114] width 33 height 7
click at [35, 168] on li "Vous devez avoir terminé l'unité (Prévoir un cheminement logique 📍) pour pouvoi…" at bounding box center [73, 168] width 120 height 24
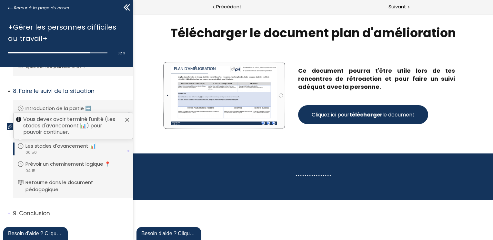
click at [53, 147] on p "Les stades d'avancement 📊" at bounding box center [65, 146] width 80 height 7
click at [58, 183] on p "Retourne dans le document pédagogique" at bounding box center [78, 186] width 102 height 14
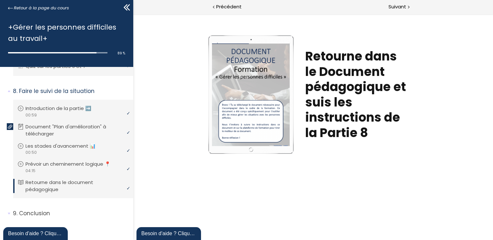
click at [257, 100] on div at bounding box center [250, 94] width 78 height 103
click at [366, 96] on h1 "Retourne dans le Document pédagogique et suis les instructions de la Partie 8" at bounding box center [357, 95] width 105 height 92
click at [365, 96] on h1 "Retourne dans le Document pédagogique et suis les instructions de la Partie 8" at bounding box center [357, 95] width 105 height 92
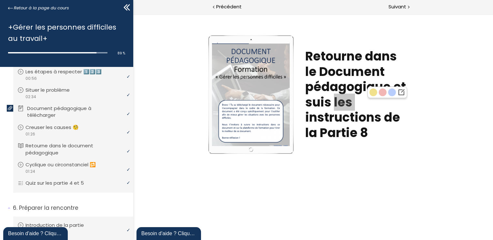
scroll to position [548, 0]
click at [43, 111] on p "Document pédagogique à télécharger" at bounding box center [78, 111] width 102 height 14
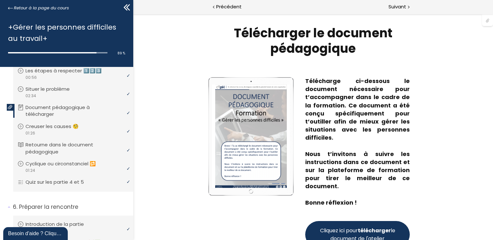
click at [372, 230] on strong "télécharger" at bounding box center [373, 230] width 33 height 7
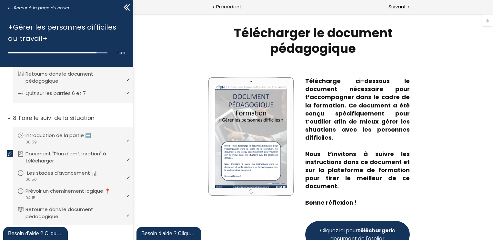
scroll to position [919, 0]
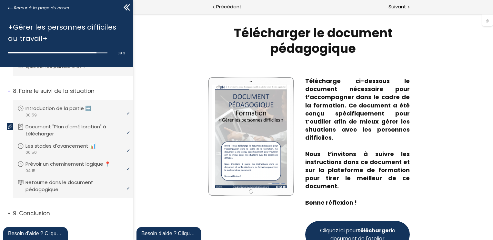
click at [50, 216] on p "Conclusion" at bounding box center [70, 214] width 115 height 8
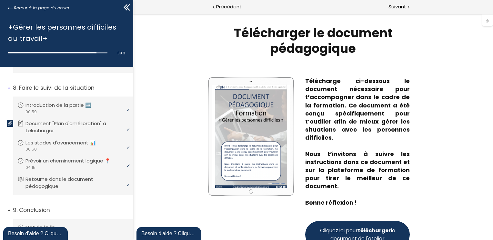
click at [41, 212] on p "Conclusion" at bounding box center [70, 211] width 115 height 8
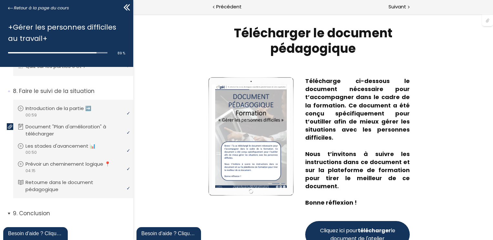
click at [40, 213] on p "Conclusion" at bounding box center [70, 214] width 115 height 8
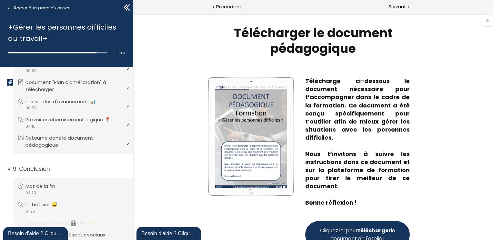
scroll to position [1006, 0]
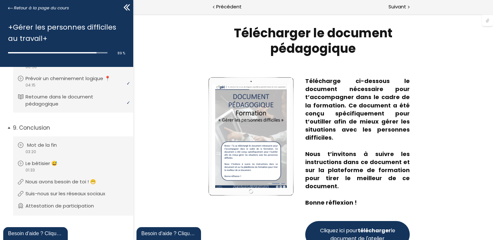
click at [42, 141] on li "Vous devez avoir terminé l'unité (Mot de la fin) pour pouvoir continuer. Mot de…" at bounding box center [73, 149] width 120 height 24
click at [53, 170] on div "video 01:33" at bounding box center [72, 170] width 110 height 6
click at [68, 179] on p "Nous avons besoin de toi ! 😁" at bounding box center [67, 182] width 80 height 7
click at [54, 195] on li "Vous devez avoir terminé l'unité (Suis-nous sur les réseaux sociaux) pour pouvo…" at bounding box center [73, 193] width 120 height 17
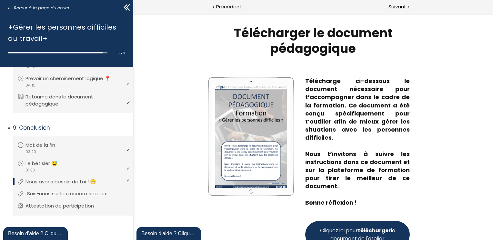
click at [53, 191] on p "Suis-nous sur les réseaux sociaux" at bounding box center [71, 194] width 89 height 7
click at [50, 205] on li "Vous devez avoir terminé l'unité (Attestation de participation) pour pouvoir co…" at bounding box center [73, 207] width 120 height 18
click at [50, 206] on p "Attestation de participation" at bounding box center [66, 206] width 78 height 7
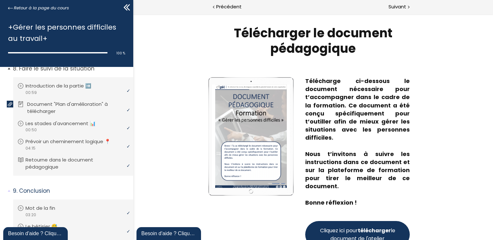
scroll to position [1006, 0]
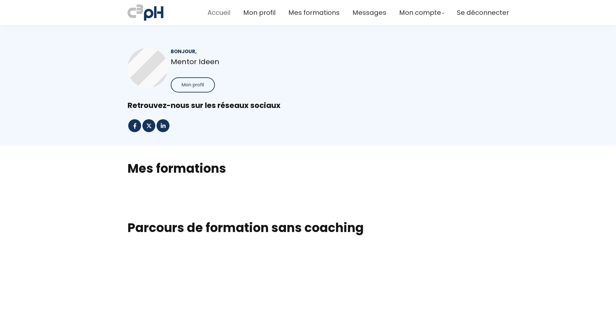
click at [218, 13] on span "Accueil" at bounding box center [219, 12] width 23 height 11
click at [218, 12] on span "Accueil" at bounding box center [219, 12] width 23 height 11
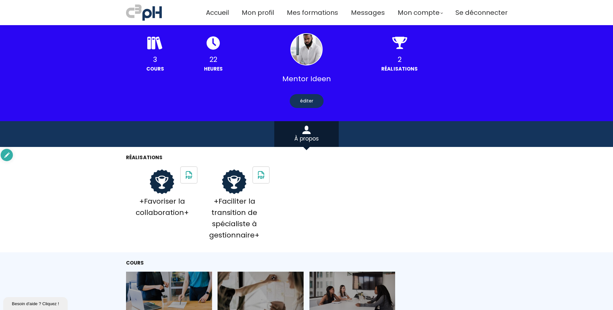
click at [298, 58] on div at bounding box center [306, 49] width 32 height 32
click at [309, 134] on icon at bounding box center [306, 132] width 8 height 3
click at [217, 11] on span "Accueil" at bounding box center [217, 12] width 23 height 11
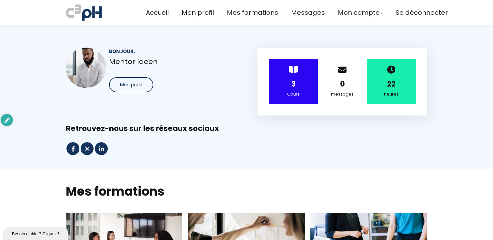
click at [287, 86] on div "3" at bounding box center [293, 84] width 33 height 11
